Goal: Task Accomplishment & Management: Manage account settings

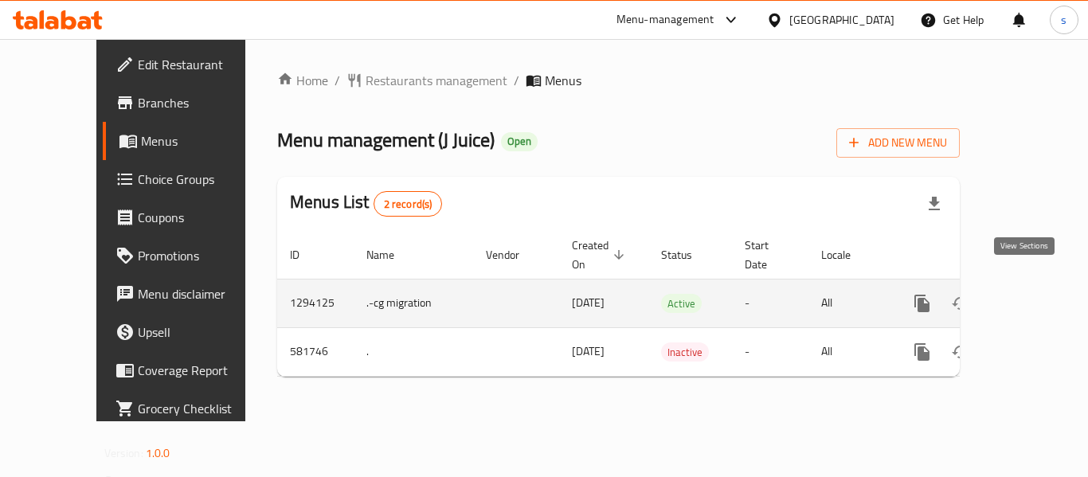
click at [1028, 294] on icon "enhanced table" at bounding box center [1037, 303] width 19 height 19
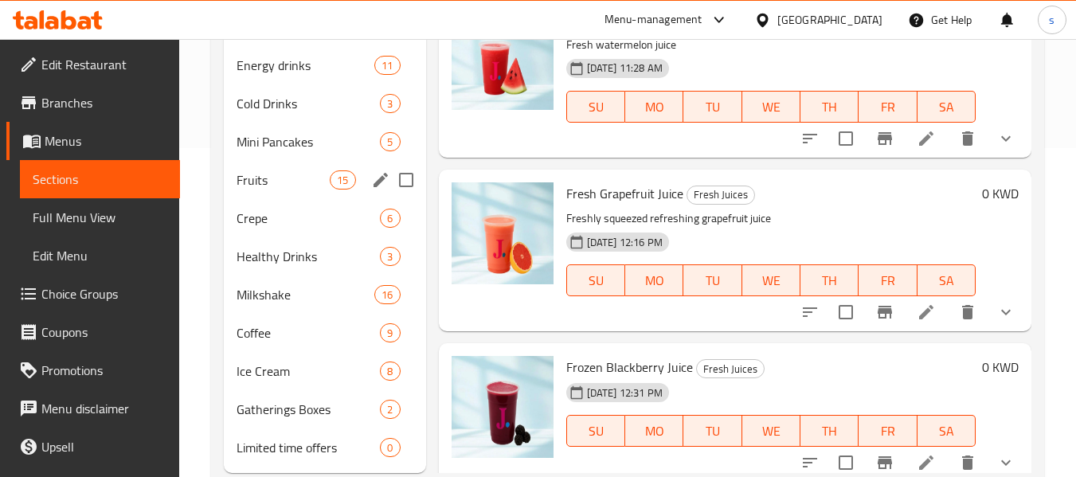
scroll to position [370, 0]
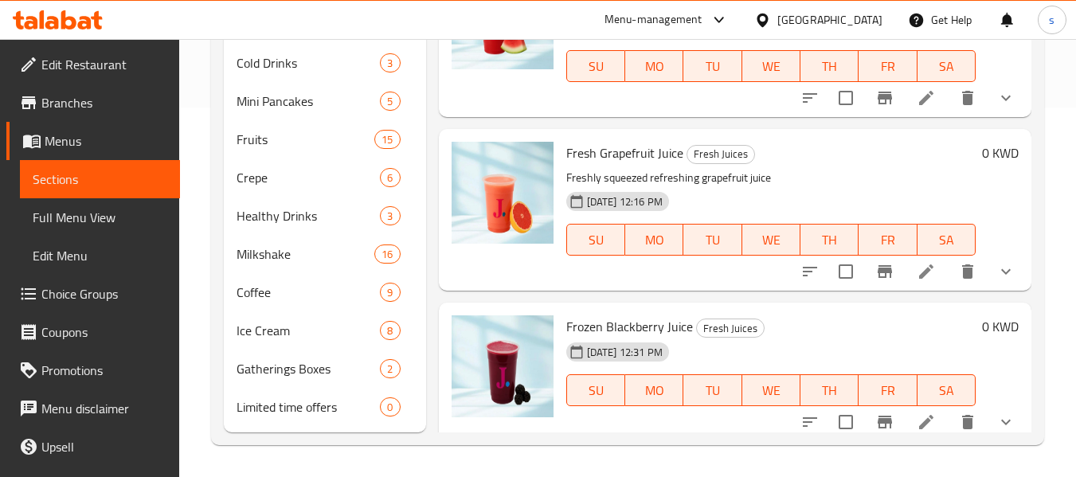
click at [113, 295] on span "Choice Groups" at bounding box center [104, 293] width 126 height 19
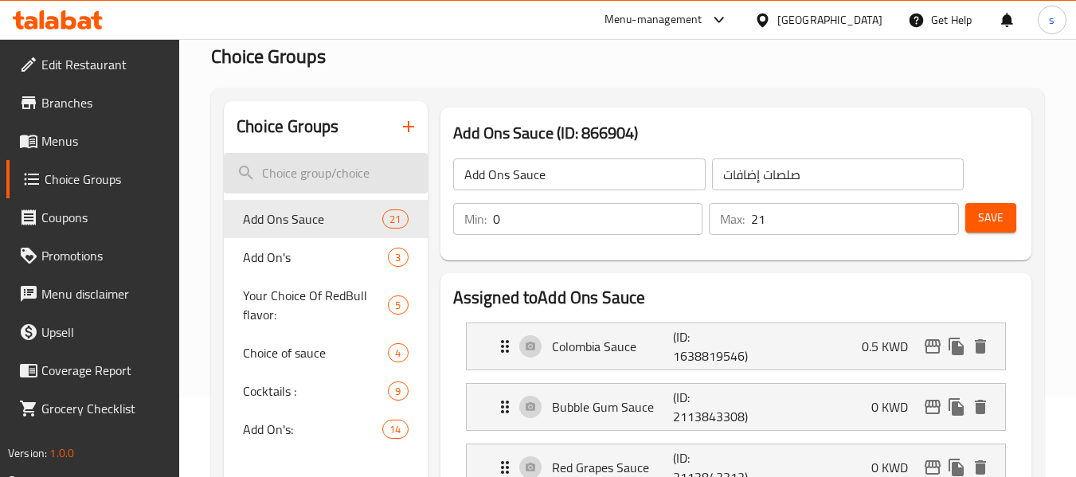
scroll to position [159, 0]
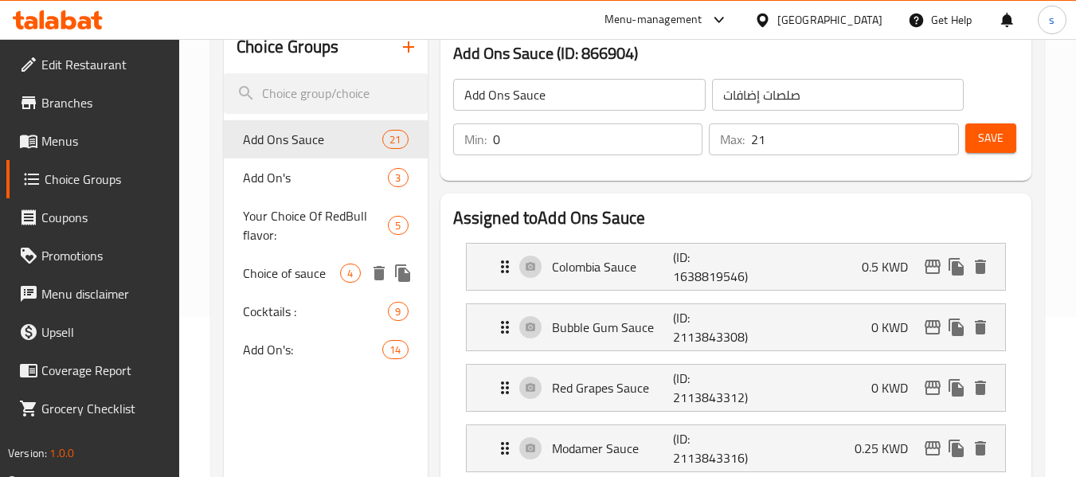
click at [294, 267] on span "Choice of sauce" at bounding box center [291, 273] width 97 height 19
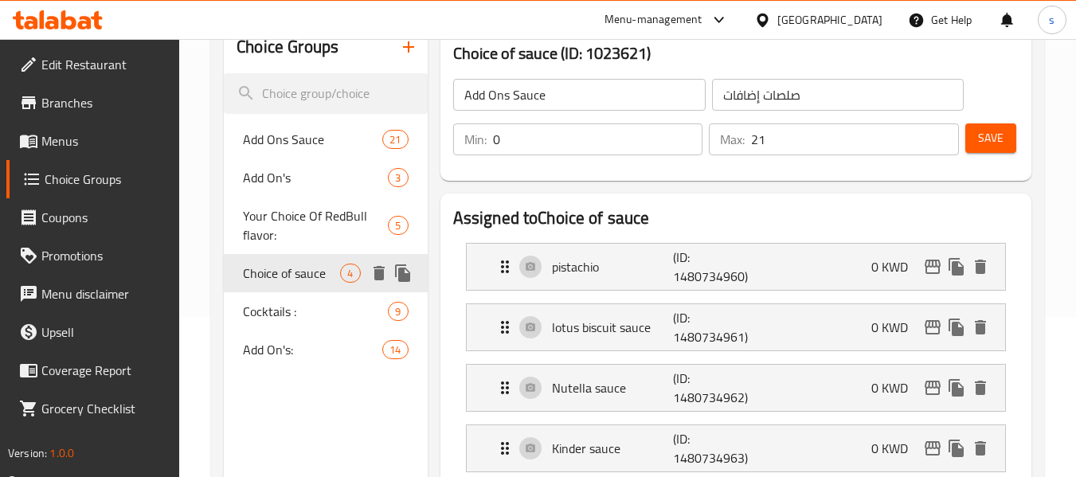
type input "Choice of sauce"
type input "اختيارك للصلصة"
type input "1"
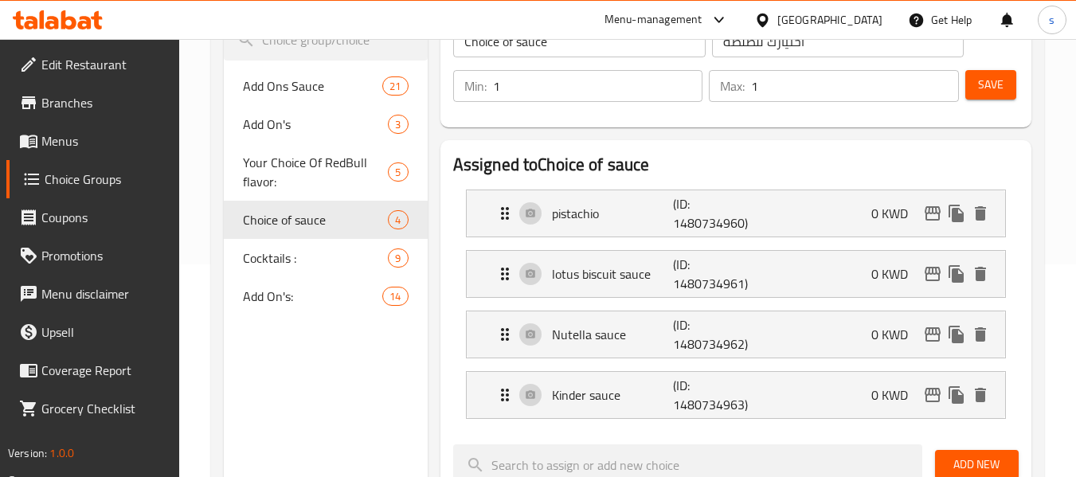
scroll to position [0, 0]
